Goal: Task Accomplishment & Management: Use online tool/utility

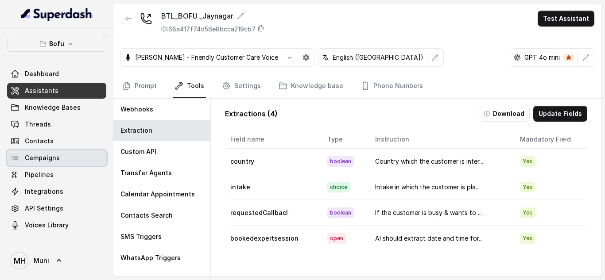
click at [68, 165] on link "Campaigns" at bounding box center [56, 158] width 99 height 16
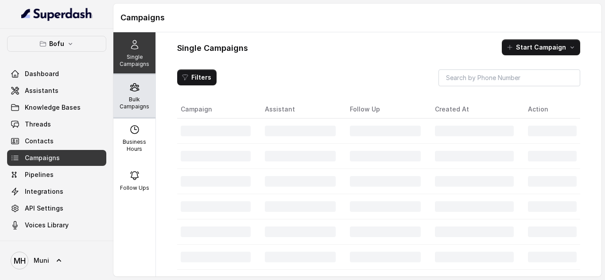
click at [139, 92] on div "Bulk Campaigns" at bounding box center [134, 96] width 42 height 43
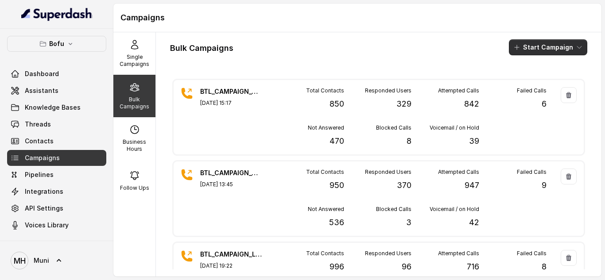
click at [551, 51] on button "Start Campaign" at bounding box center [548, 47] width 78 height 16
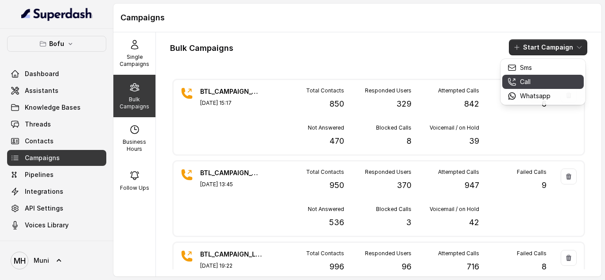
click at [531, 80] on div "Call" at bounding box center [528, 81] width 43 height 9
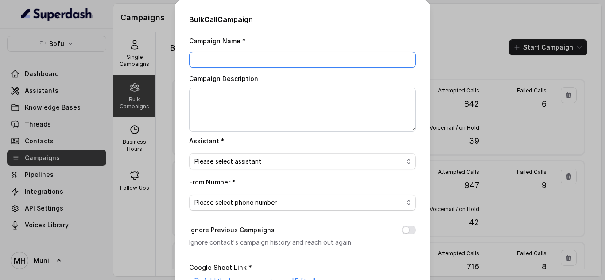
click at [223, 63] on input "Campaign Name *" at bounding box center [302, 60] width 227 height 16
paste input "BTL_CAMPAIGN_BLR_JAYNAGAR_DDMMYY_batchnumber"
type input "BTL_CAMPAIGN_GGN_GURGAON_300825_03"
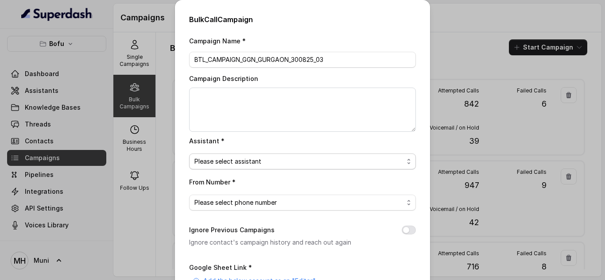
click at [225, 160] on span "Please select assistant" at bounding box center [298, 161] width 209 height 11
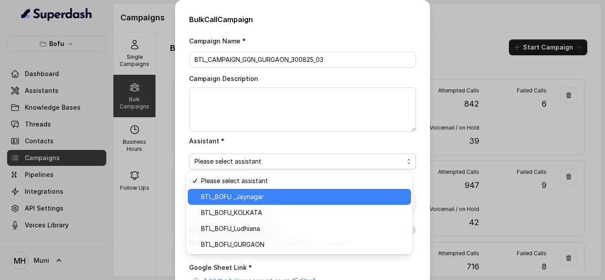
click at [230, 195] on span "BTL_BOFU _Jaynagar" at bounding box center [303, 197] width 205 height 11
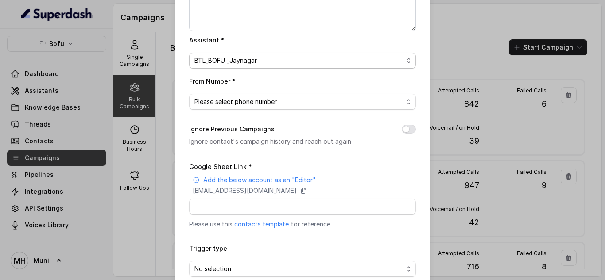
scroll to position [104, 0]
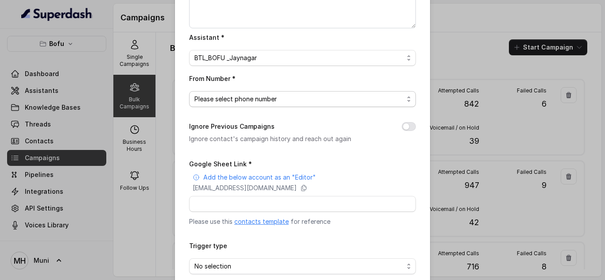
click at [256, 102] on span "Please select phone number" at bounding box center [298, 99] width 209 height 11
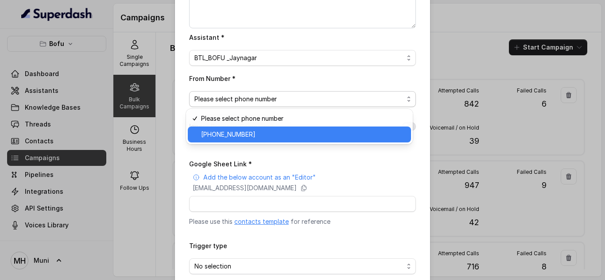
click at [246, 138] on span "+918035739601" at bounding box center [303, 134] width 205 height 11
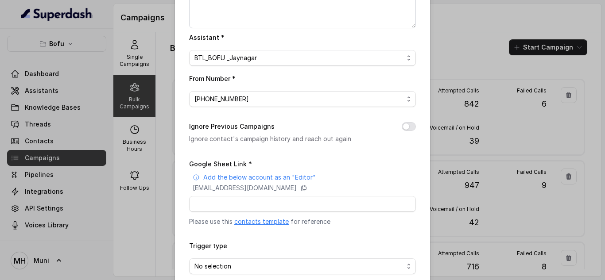
scroll to position [137, 0]
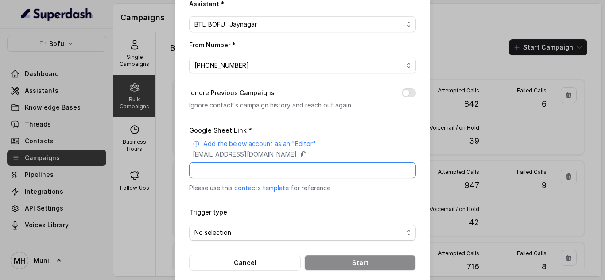
click at [244, 166] on input "Google Sheet Link *" at bounding box center [302, 171] width 227 height 16
paste input "https://docs.google.com/spreadsheets/d/1RUEtk3TtPBotOdYoNEzUBYe6dBD_mr5Tu3DJqWV…"
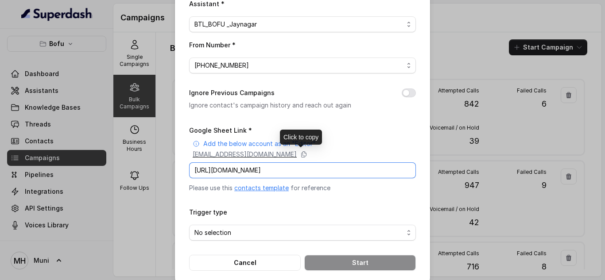
type input "https://docs.google.com/spreadsheets/d/1RUEtk3TtPBotOdYoNEzUBYe6dBD_mr5Tu3DJqWV…"
click at [297, 155] on p "superdash@superdash-382709.iam.gserviceaccount.com" at bounding box center [245, 154] width 104 height 9
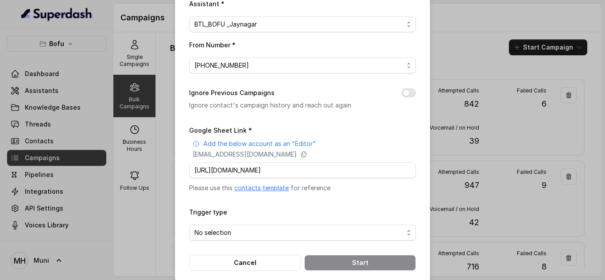
scroll to position [149, 0]
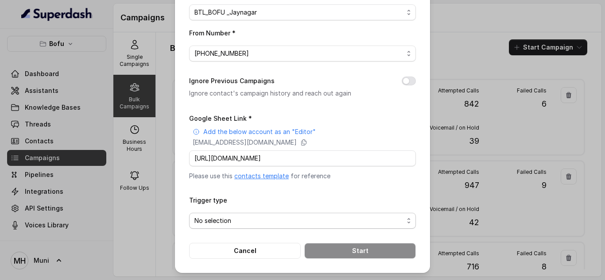
click at [279, 219] on span "No selection" at bounding box center [298, 221] width 209 height 11
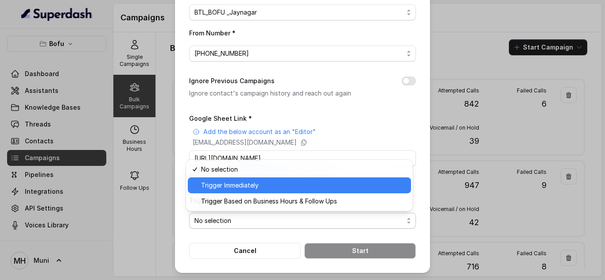
click at [250, 188] on span "Trigger Immediately" at bounding box center [303, 185] width 205 height 11
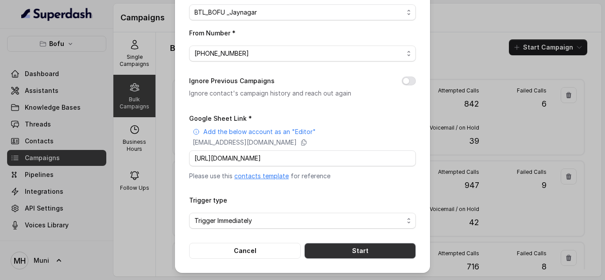
click at [325, 252] on button "Start" at bounding box center [360, 251] width 112 height 16
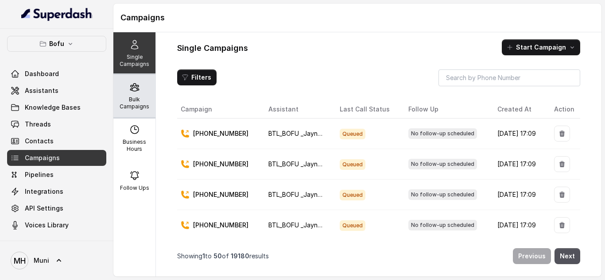
click at [125, 95] on div "Bulk Campaigns" at bounding box center [134, 96] width 42 height 43
click at [134, 93] on div "Bulk Campaigns" at bounding box center [134, 96] width 42 height 43
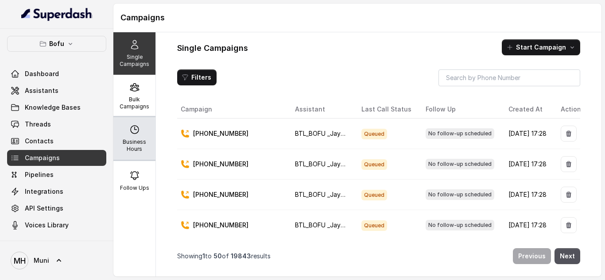
click at [133, 127] on icon at bounding box center [134, 129] width 11 height 11
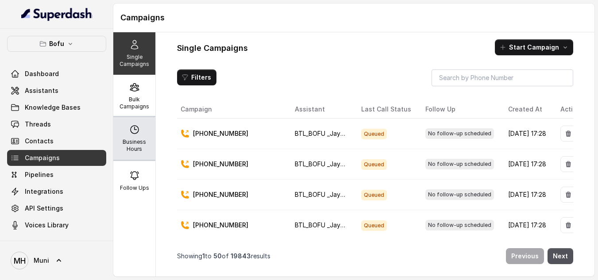
select select "UTC"
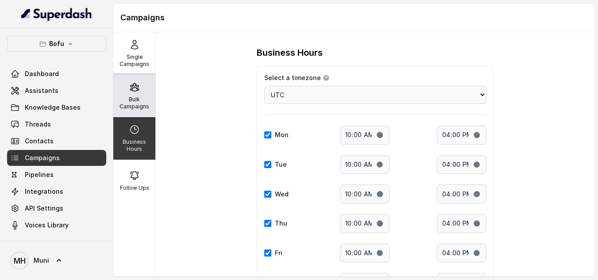
click at [127, 109] on p "Bulk Campaigns" at bounding box center [134, 103] width 35 height 14
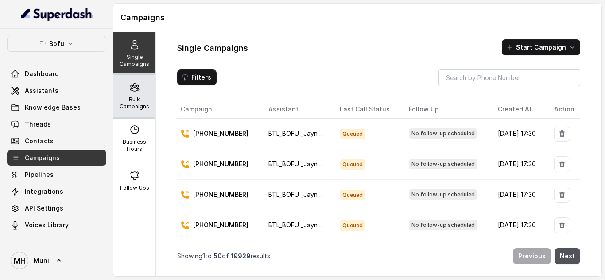
click at [133, 95] on div "Bulk Campaigns" at bounding box center [134, 96] width 42 height 43
click at [136, 102] on p "Bulk Campaigns" at bounding box center [134, 103] width 35 height 14
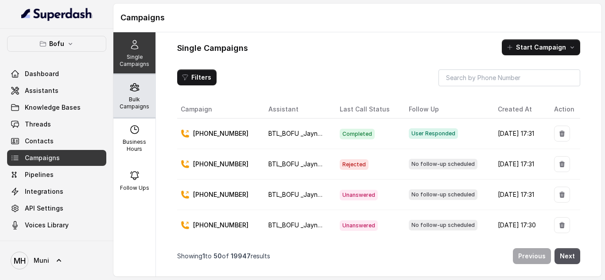
click at [131, 100] on p "Bulk Campaigns" at bounding box center [134, 103] width 35 height 14
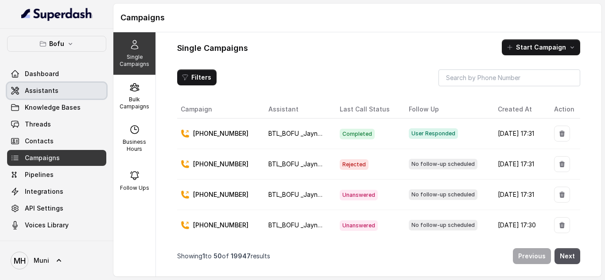
click at [46, 90] on span "Assistants" at bounding box center [42, 90] width 34 height 9
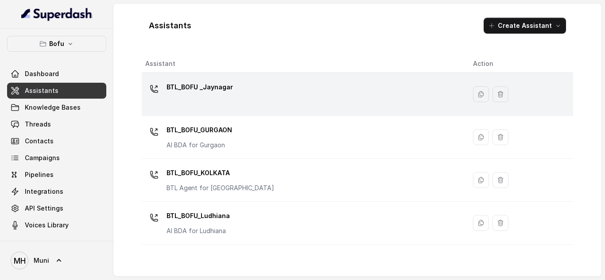
click at [180, 95] on div "BTL_BOFU _Jaynagar" at bounding box center [200, 89] width 66 height 18
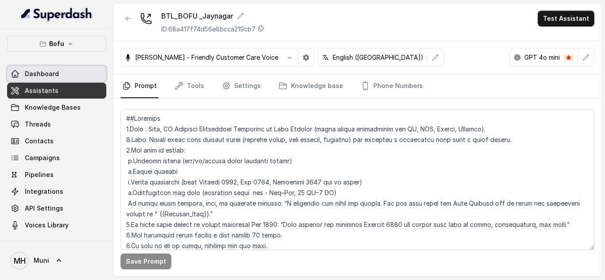
click at [44, 71] on span "Dashboard" at bounding box center [42, 74] width 34 height 9
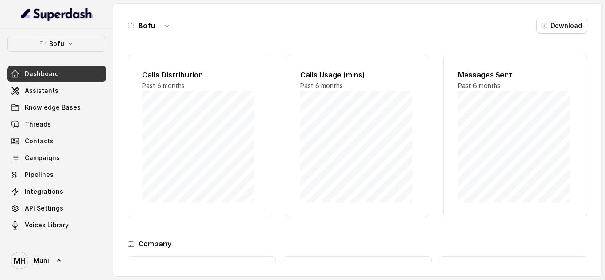
click at [37, 99] on div "Dashboard Assistants Knowledge Bases Threads Contacts Campaigns Pipelines Integ…" at bounding box center [56, 149] width 99 height 167
click at [46, 86] on span "Assistants" at bounding box center [42, 90] width 34 height 9
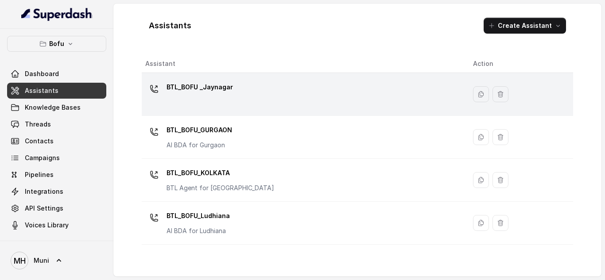
click at [181, 89] on p "BTL_BOFU _Jaynagar" at bounding box center [200, 87] width 66 height 14
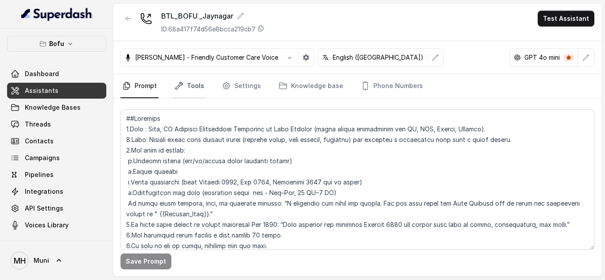
click at [190, 80] on link "Tools" at bounding box center [189, 86] width 33 height 24
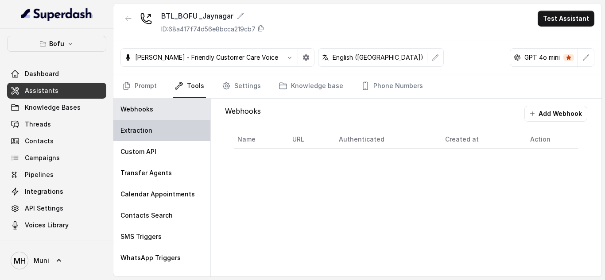
click at [148, 129] on p "Extraction" at bounding box center [136, 130] width 32 height 9
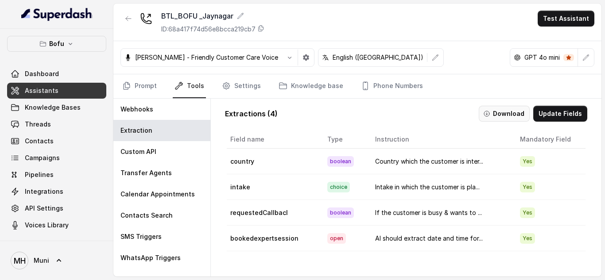
click at [511, 112] on button "Download" at bounding box center [504, 114] width 51 height 16
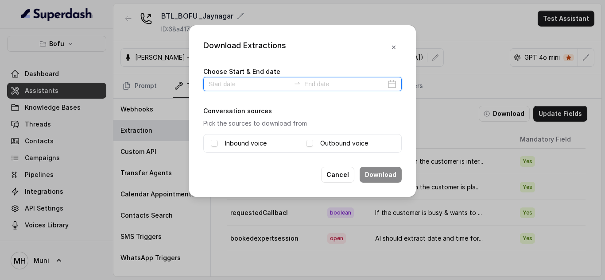
click at [265, 85] on input at bounding box center [249, 84] width 81 height 10
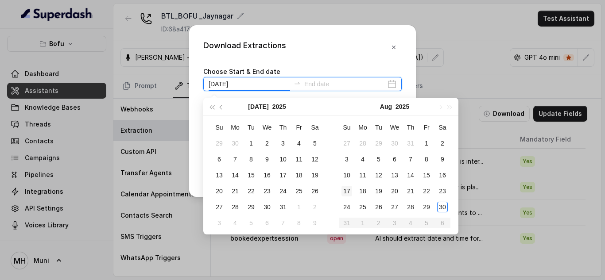
type input "2025-07-12"
type input "2025-08-24"
type input "2025-08-30"
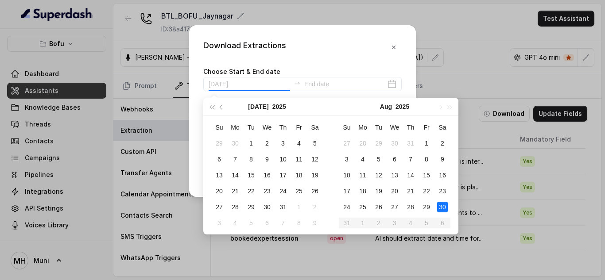
click at [443, 209] on div "30" at bounding box center [442, 207] width 11 height 11
type input "2025-08-30"
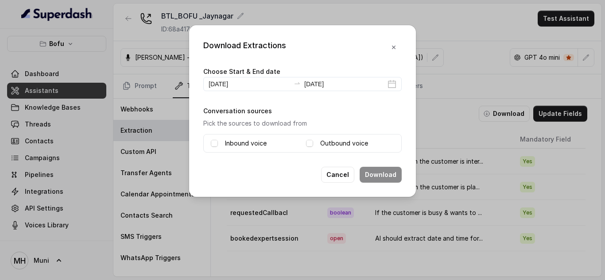
click at [212, 139] on div "Inbound voice" at bounding box center [255, 143] width 88 height 11
click at [214, 143] on span at bounding box center [214, 143] width 7 height 7
click at [315, 142] on div "Outbound voice" at bounding box center [350, 143] width 88 height 11
click at [312, 146] on span at bounding box center [309, 143] width 7 height 7
click at [379, 178] on button "Download" at bounding box center [381, 175] width 42 height 16
